Goal: Task Accomplishment & Management: Manage account settings

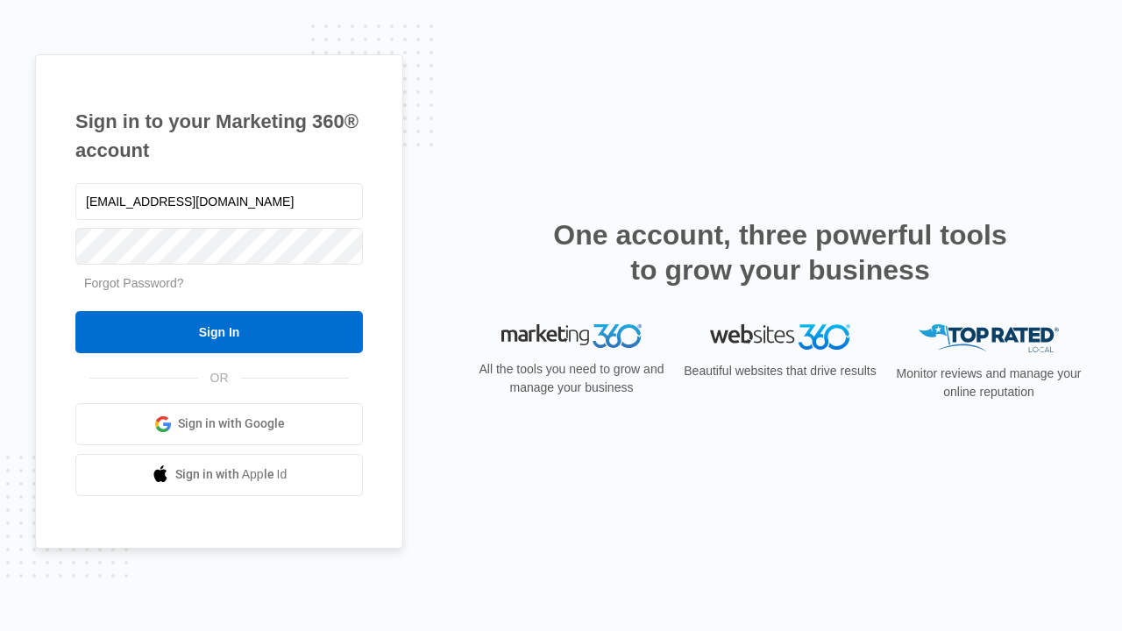
type input "dankie614@gmail.com"
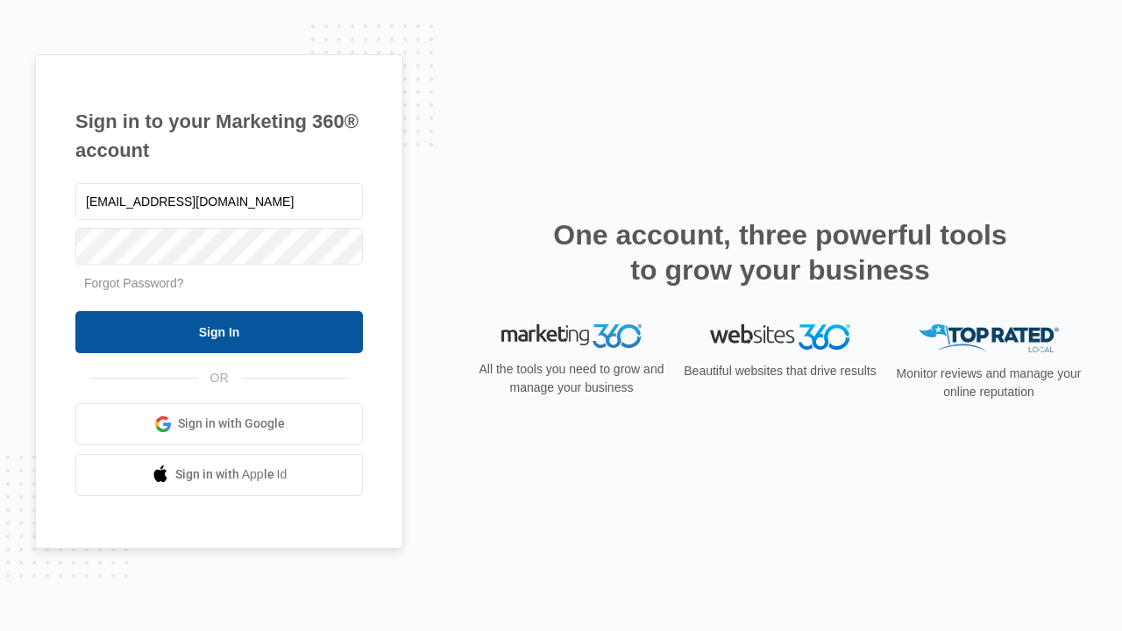
click at [219, 331] on input "Sign In" at bounding box center [219, 332] width 288 height 42
